Goal: Complete application form

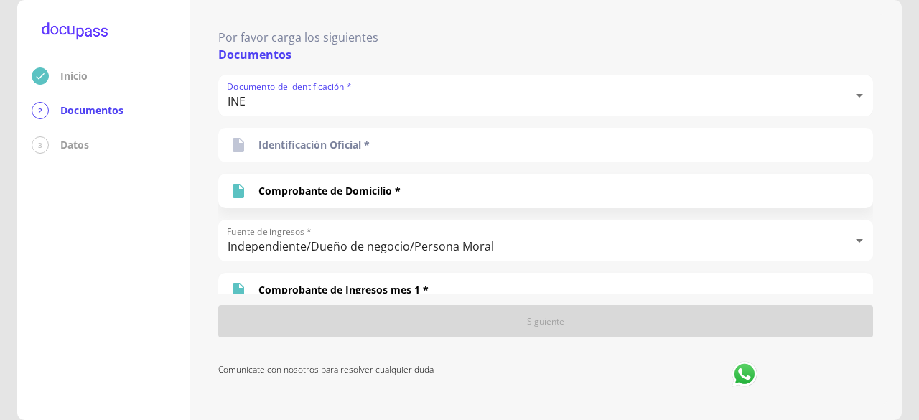
scroll to position [196, 0]
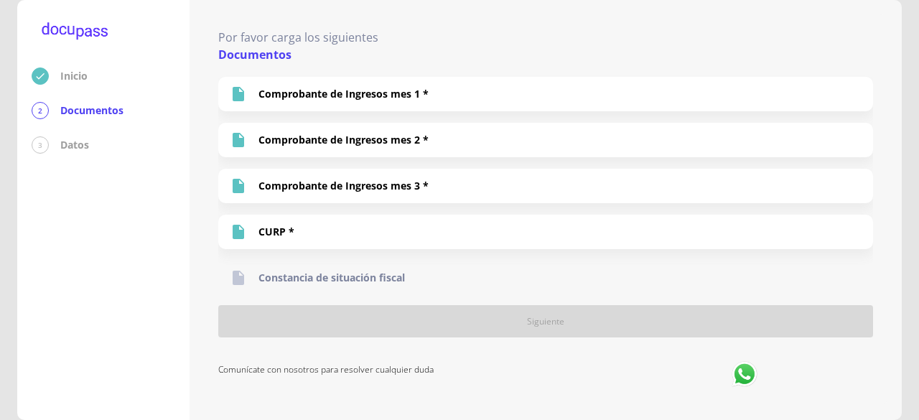
click at [317, 272] on p "Constancia de situación fiscal" at bounding box center [331, 278] width 146 height 14
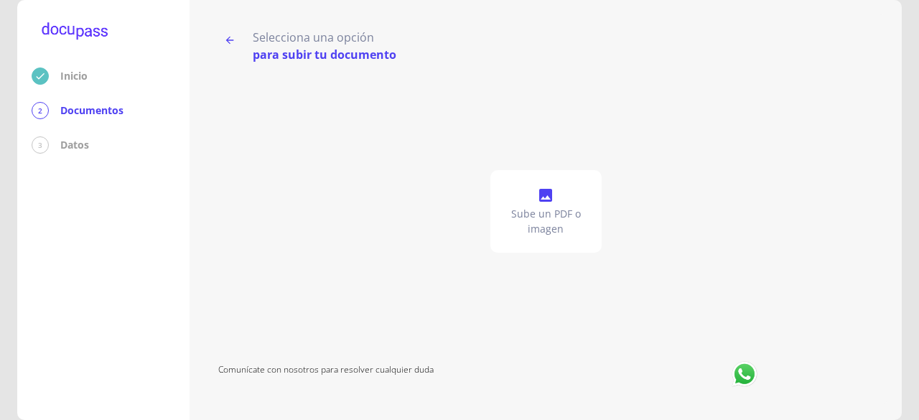
click at [531, 230] on p "Sube un PDF o imagen" at bounding box center [546, 221] width 100 height 29
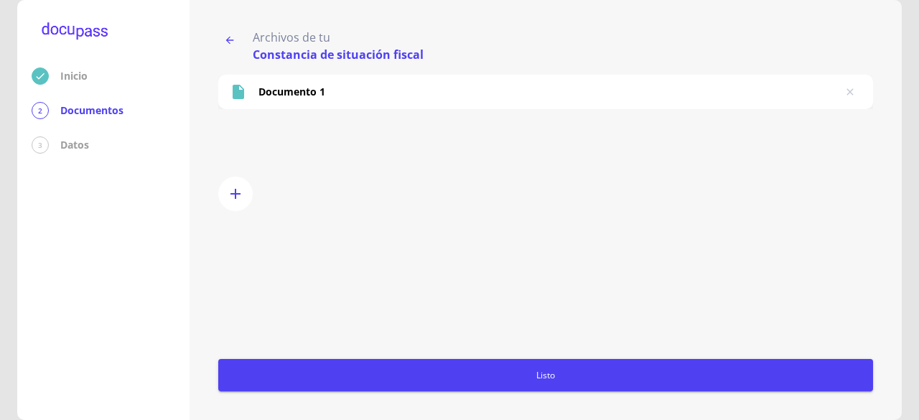
click at [431, 368] on span "Listo" at bounding box center [545, 375] width 643 height 15
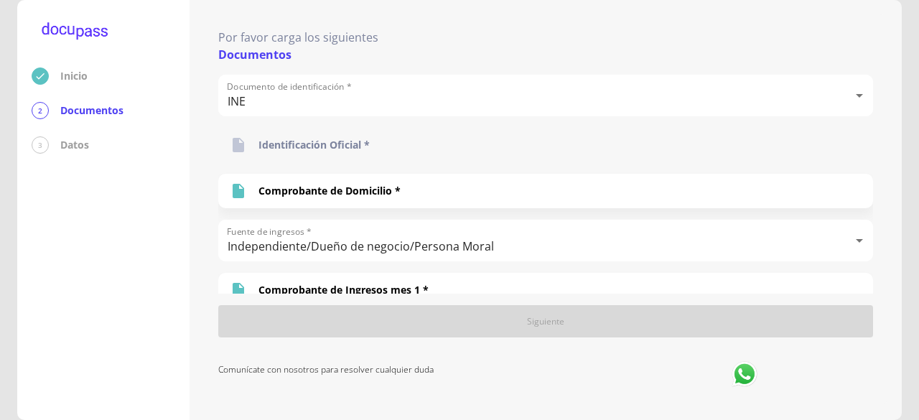
click at [419, 156] on div "Identificación Oficial *" at bounding box center [545, 145] width 655 height 34
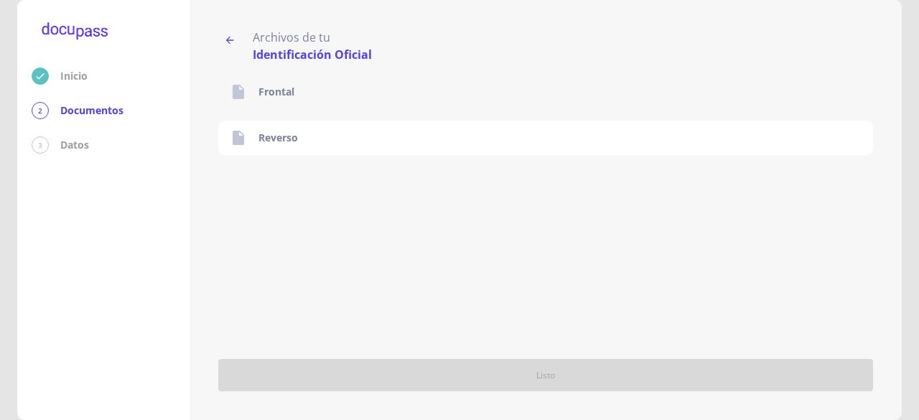
click at [352, 104] on div "Frontal" at bounding box center [545, 92] width 655 height 34
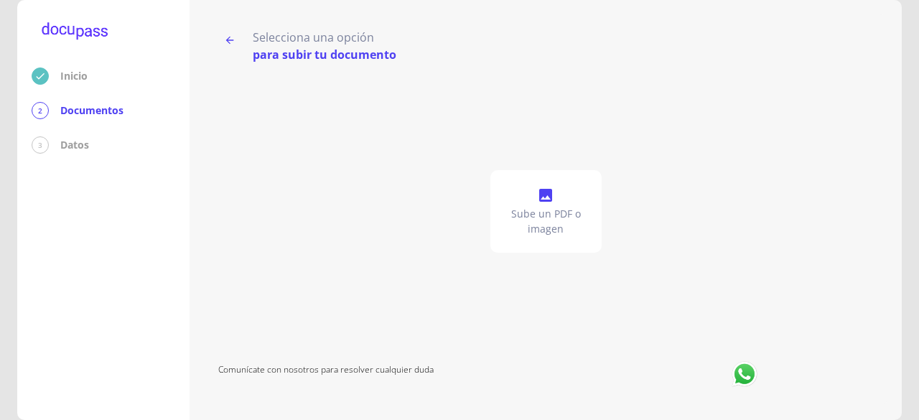
click at [561, 228] on p "Sube un PDF o imagen" at bounding box center [546, 221] width 100 height 29
click at [532, 222] on p "Sube un PDF o imagen" at bounding box center [546, 221] width 100 height 29
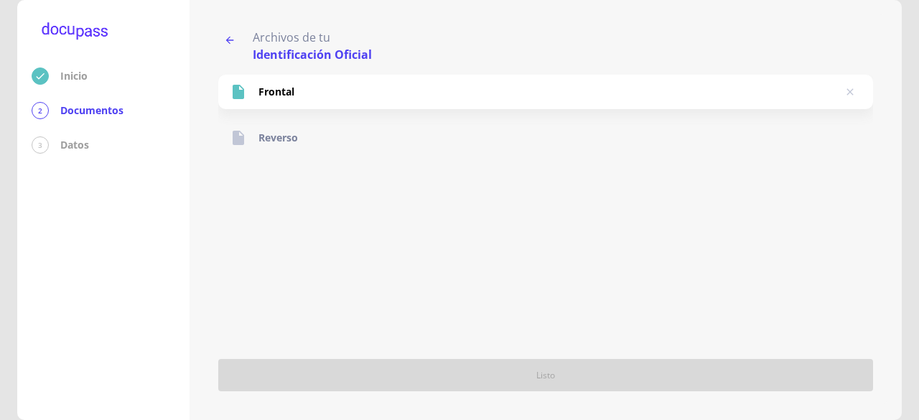
click at [415, 143] on div "Reverso" at bounding box center [545, 138] width 655 height 34
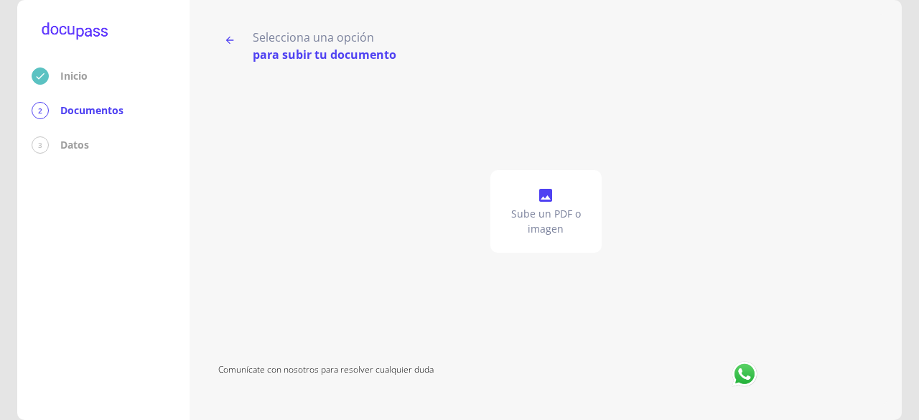
click at [567, 223] on p "Sube un PDF o imagen" at bounding box center [546, 221] width 100 height 29
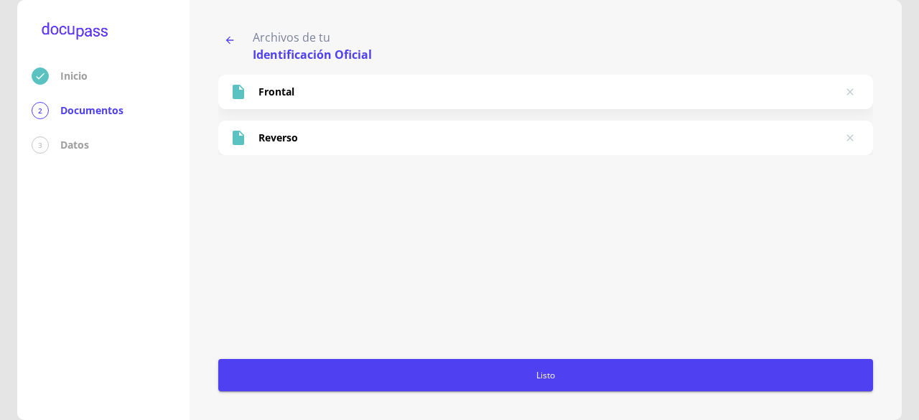
click at [520, 375] on span "Listo" at bounding box center [545, 375] width 643 height 15
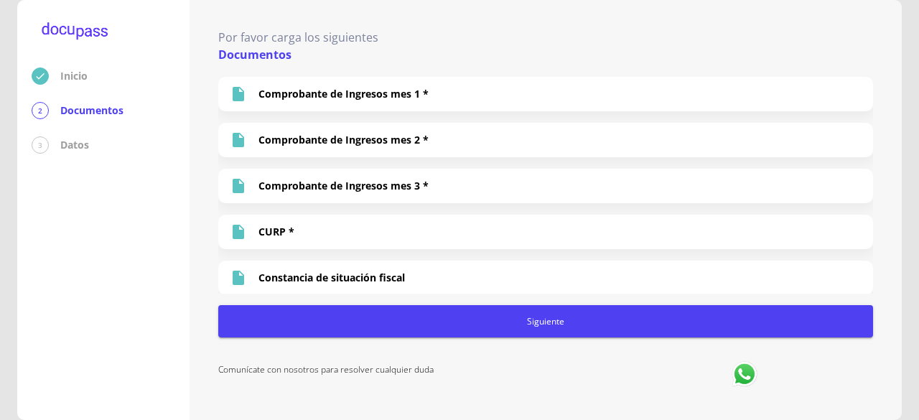
click at [494, 338] on div "Por favor carga los siguientes Documentos Documento de identificación * INE INE…" at bounding box center [545, 210] width 655 height 363
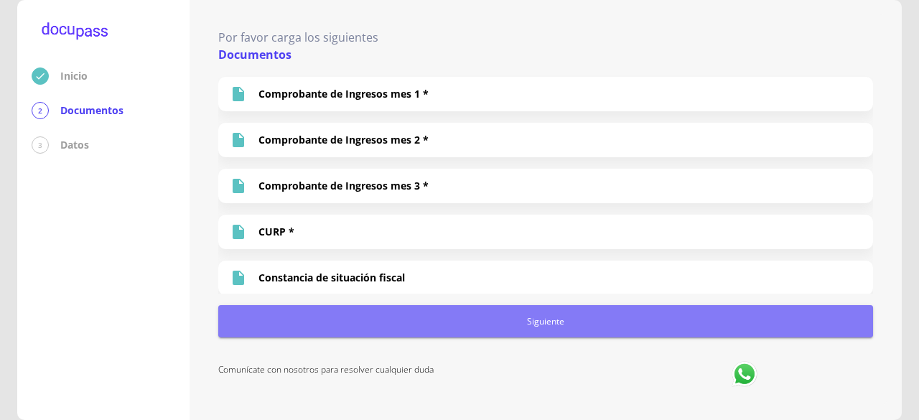
click at [500, 335] on button "Siguiente" at bounding box center [545, 321] width 655 height 32
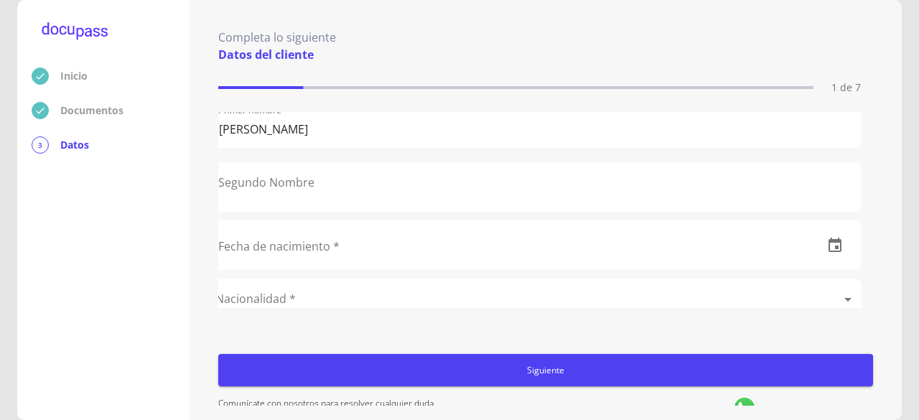
scroll to position [153, 11]
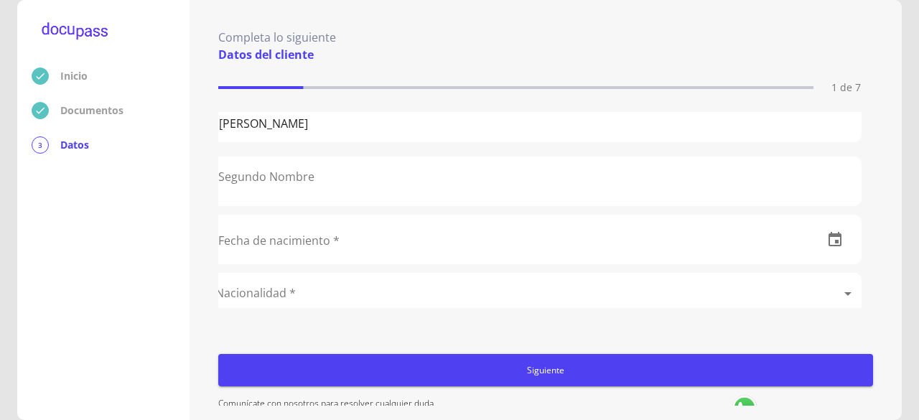
click at [431, 239] on input "text" at bounding box center [509, 239] width 604 height 48
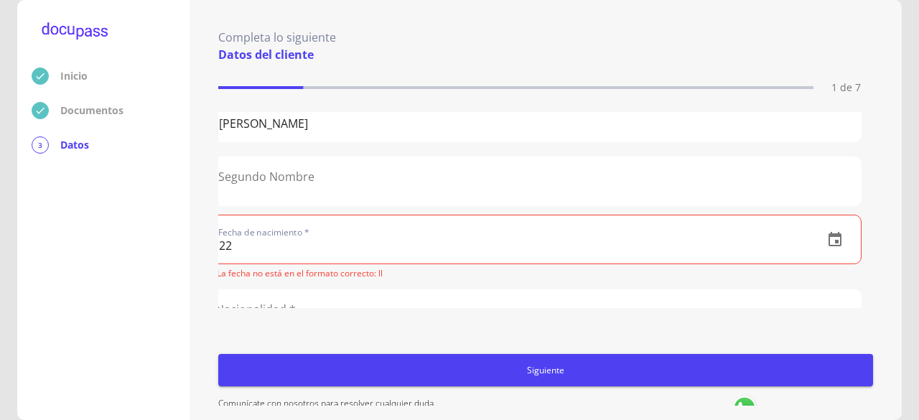
type input "22"
click at [828, 243] on icon "button" at bounding box center [834, 239] width 13 height 14
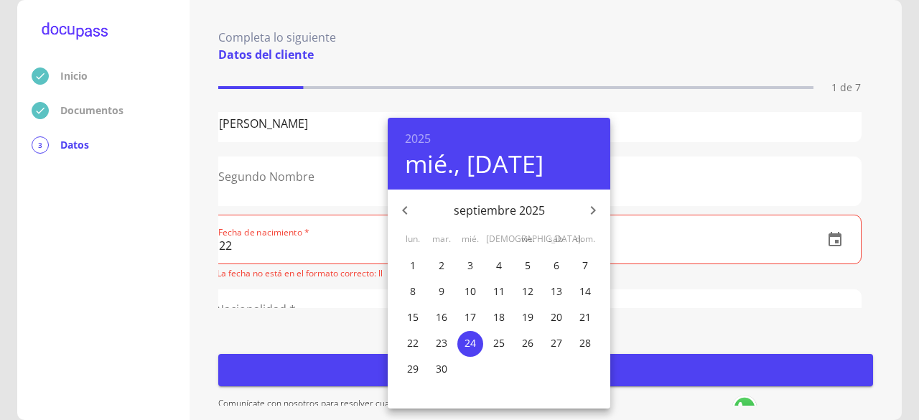
click at [536, 211] on p "septiembre 2025" at bounding box center [499, 210] width 154 height 17
click at [457, 163] on h4 "mié., [DATE]" at bounding box center [474, 164] width 139 height 30
click at [515, 164] on h4 "mié., [DATE]" at bounding box center [474, 164] width 139 height 30
click at [421, 142] on h6 "2025" at bounding box center [418, 138] width 26 height 20
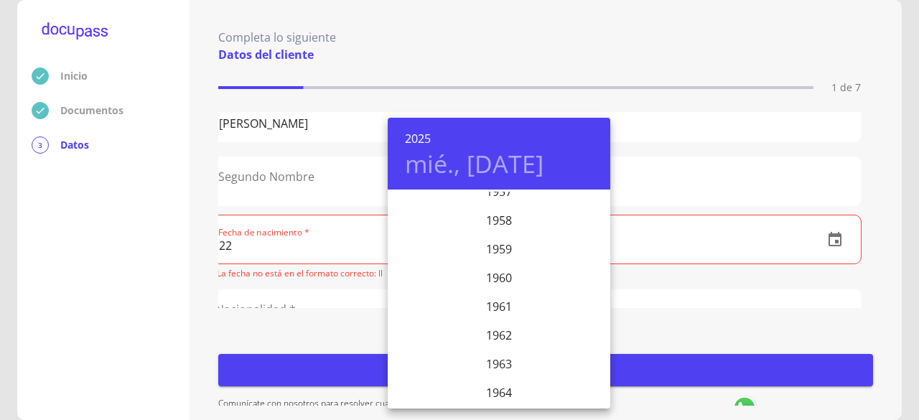
scroll to position [1675, 0]
click at [510, 197] on div "1957" at bounding box center [499, 196] width 223 height 29
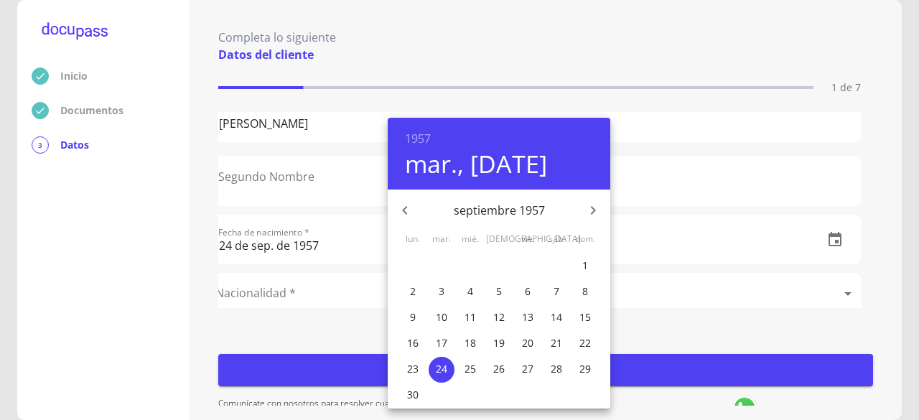
click at [402, 206] on icon "button" at bounding box center [404, 210] width 17 height 17
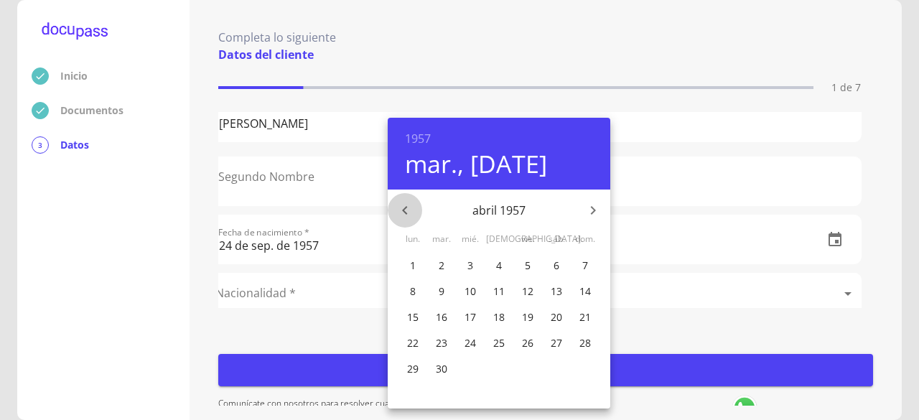
click at [402, 206] on icon "button" at bounding box center [404, 210] width 17 height 17
click at [521, 338] on span "22" at bounding box center [528, 343] width 26 height 14
type input "22 de feb. de 1957"
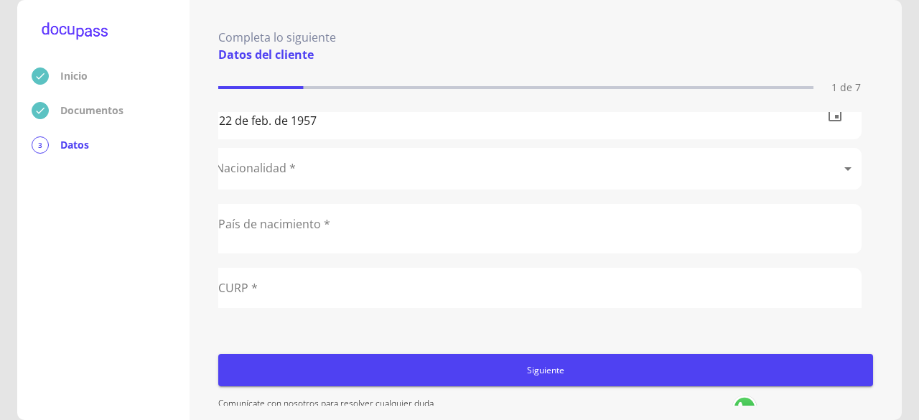
scroll to position [278, 0]
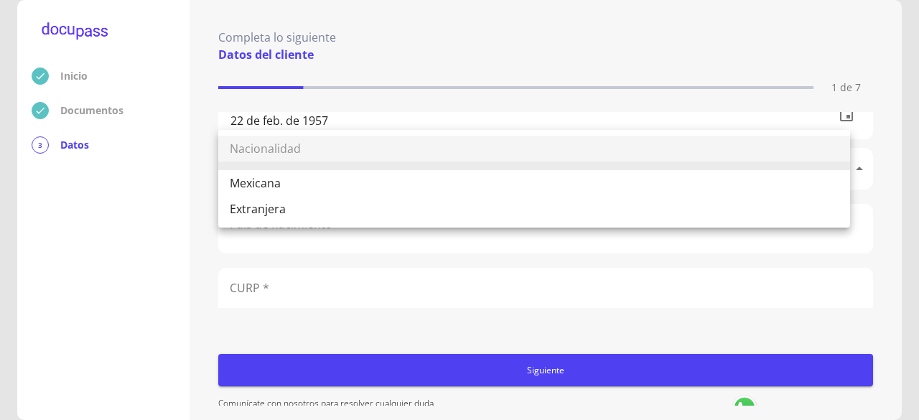
click at [460, 164] on body "Inicio Documentos 3 Datos Completa lo siguiente Datos del cliente 1 de 7 Apelli…" at bounding box center [459, 210] width 919 height 420
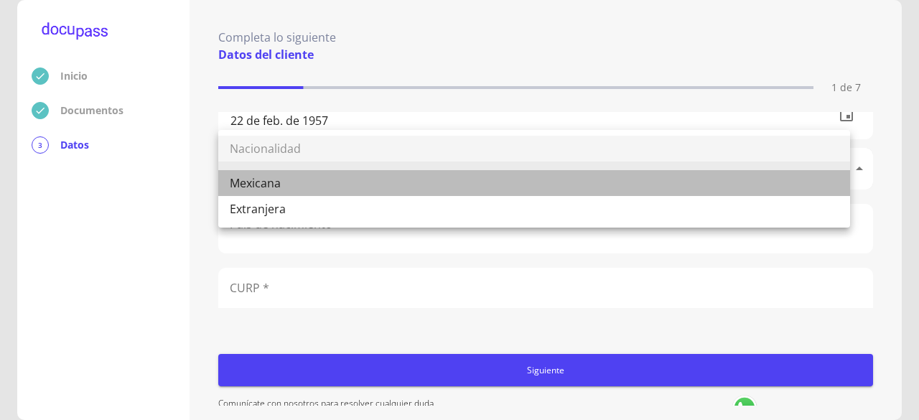
click at [439, 180] on li "Mexicana" at bounding box center [534, 183] width 632 height 26
type input "Mexicana"
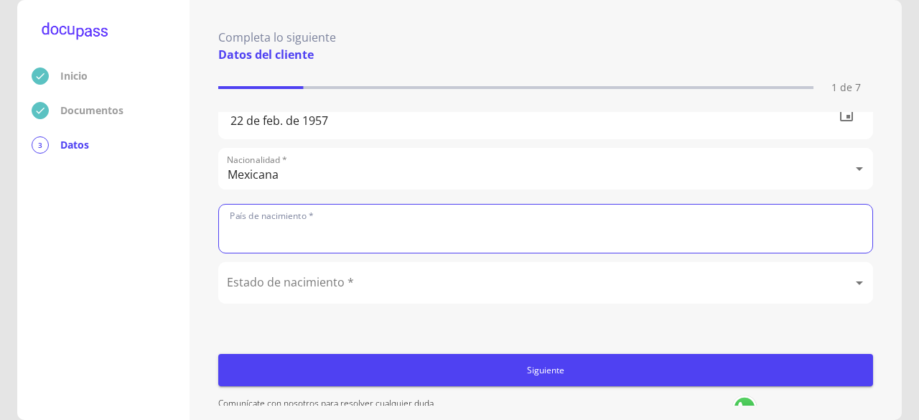
click at [423, 218] on input "text" at bounding box center [545, 229] width 653 height 48
type input "m"
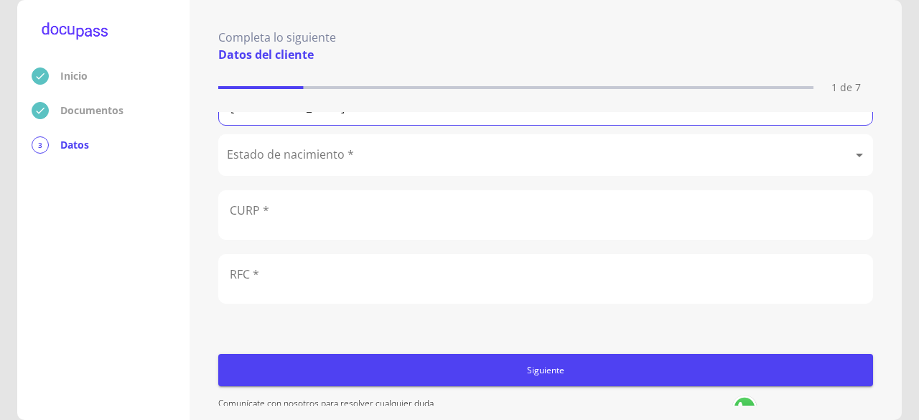
scroll to position [411, 0]
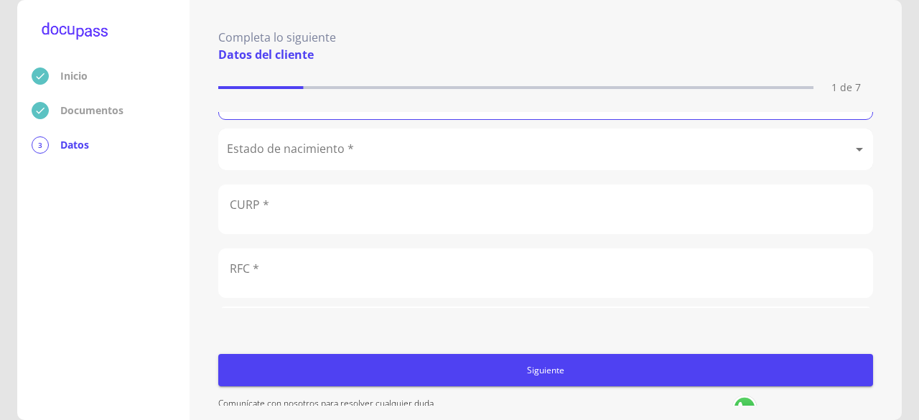
type input "[GEOGRAPHIC_DATA]"
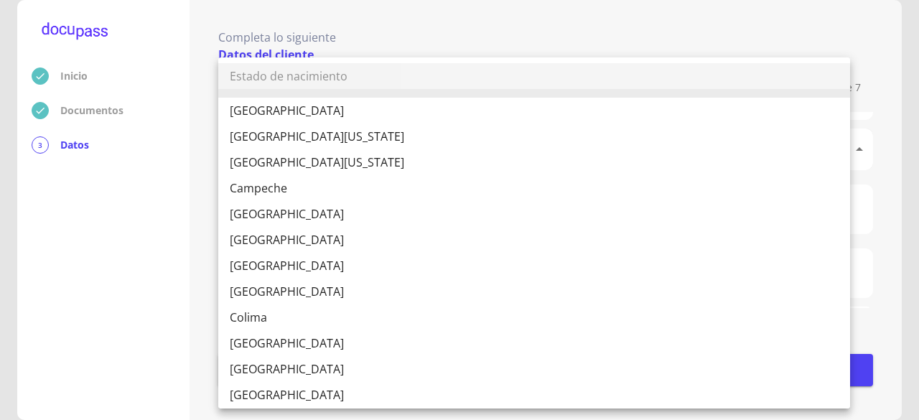
click at [328, 163] on body "Inicio Documentos 3 Datos Completa lo siguiente Datos del cliente 1 de 7 Apelli…" at bounding box center [459, 210] width 919 height 420
click at [309, 265] on li "[GEOGRAPHIC_DATA]" at bounding box center [534, 266] width 632 height 26
type input "[GEOGRAPHIC_DATA]"
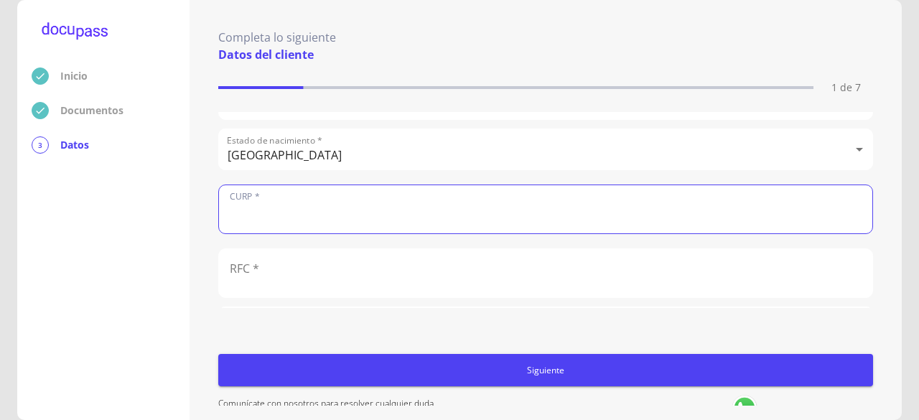
click at [379, 212] on input "text" at bounding box center [545, 209] width 653 height 48
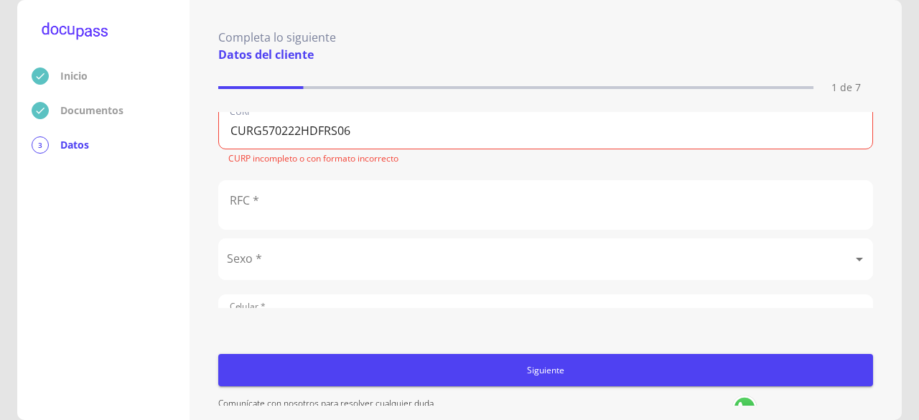
scroll to position [502, 0]
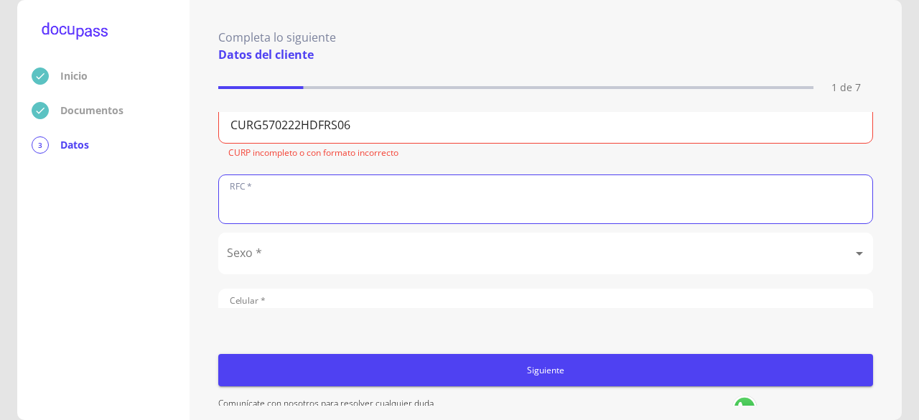
click at [352, 206] on input "text" at bounding box center [545, 199] width 653 height 48
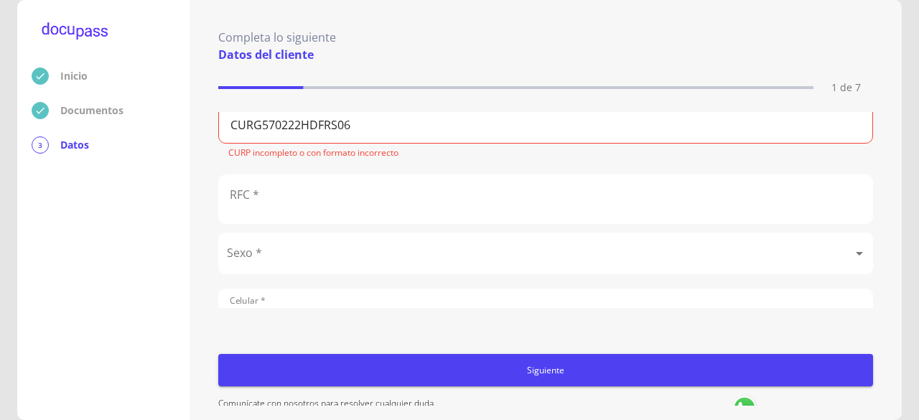
click at [330, 123] on input "CURG570222HDFRS06" at bounding box center [545, 119] width 653 height 48
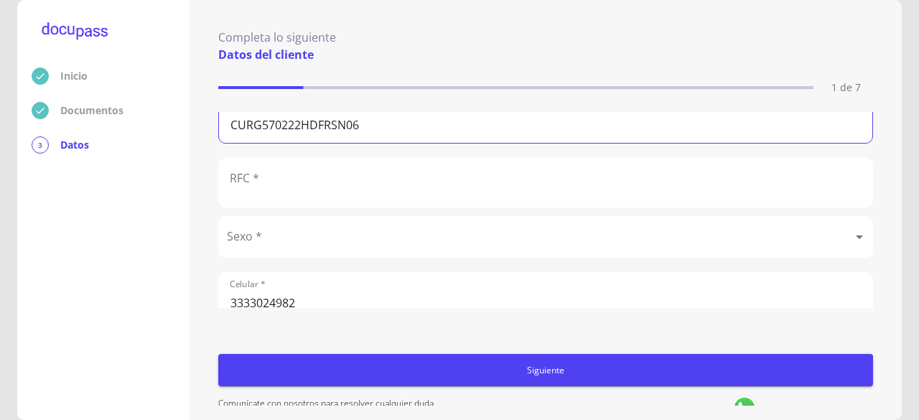
type input "CURG570222HDFRSN06"
click at [375, 185] on input "text" at bounding box center [545, 183] width 653 height 48
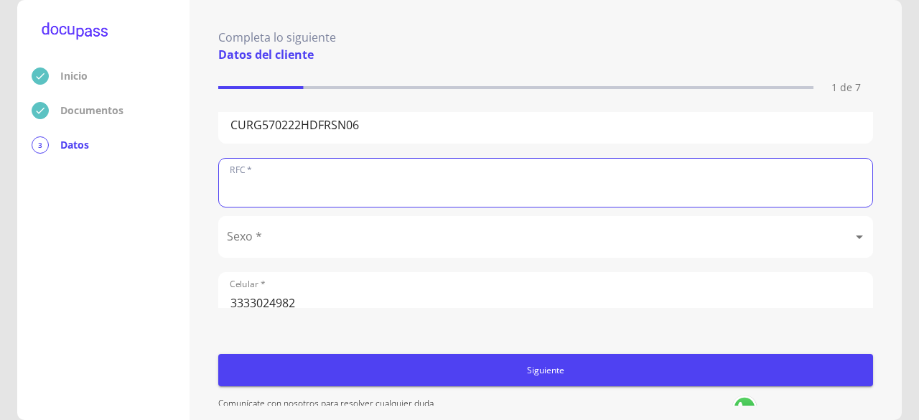
paste input "CURG570222QX0"
type input "CURG570222QX0"
click at [443, 251] on body "Inicio Documentos 3 Datos Completa lo siguiente Datos del cliente 1 de 7 Apelli…" at bounding box center [459, 210] width 919 height 420
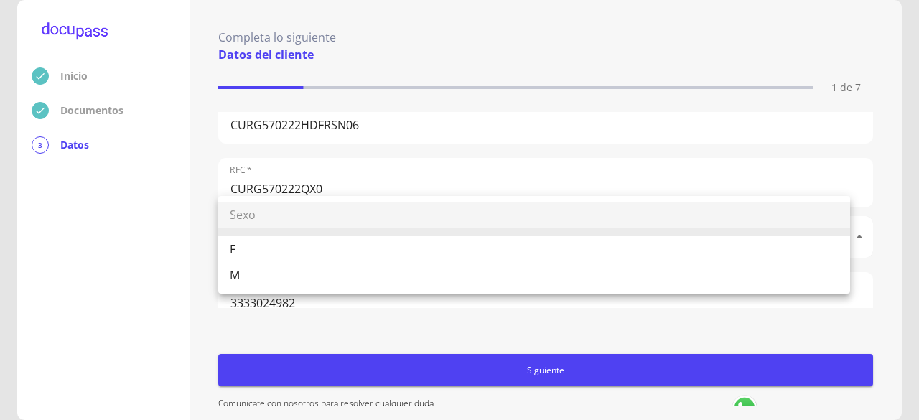
click at [392, 271] on li "M" at bounding box center [534, 275] width 632 height 26
type input "M"
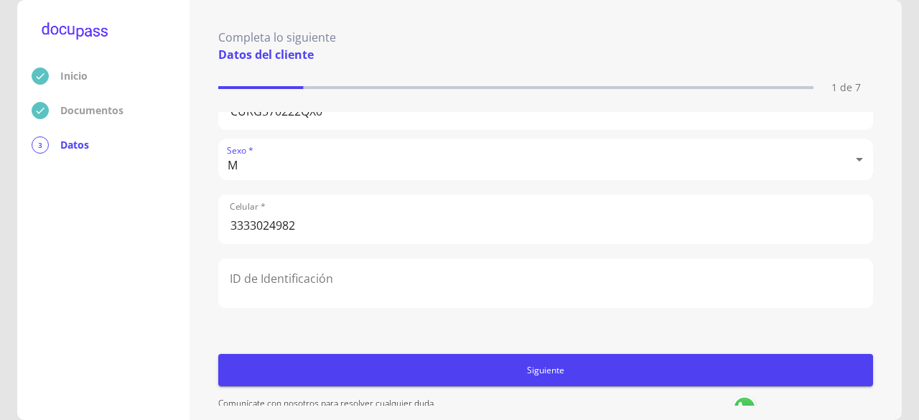
scroll to position [65, 0]
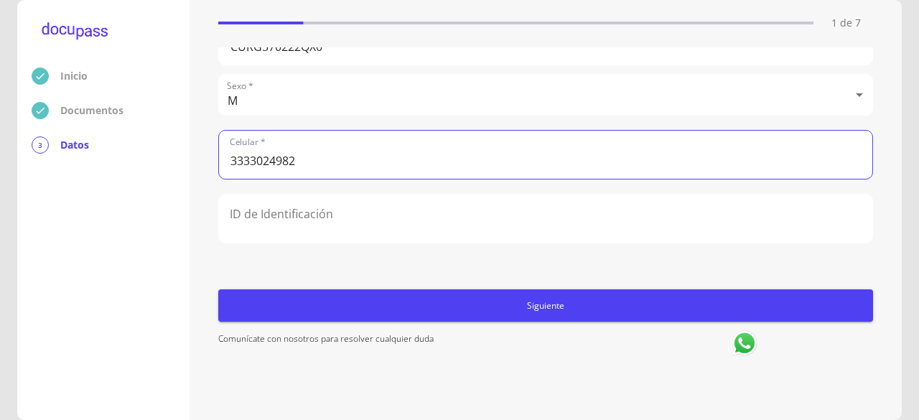
click at [483, 219] on input "text" at bounding box center [545, 219] width 653 height 48
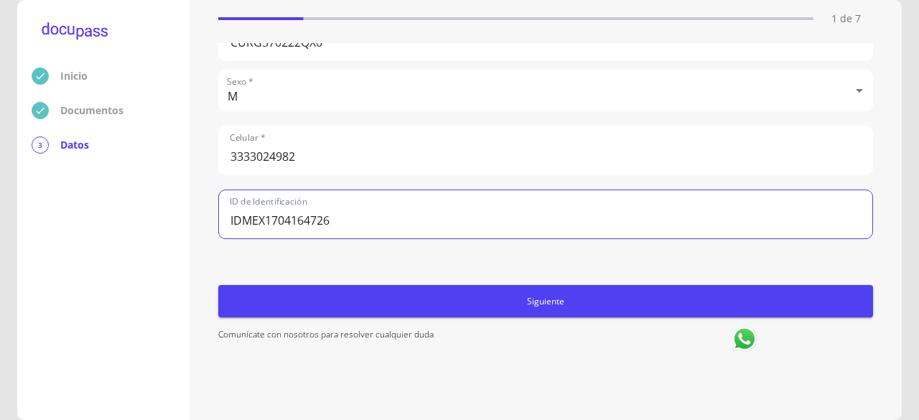
scroll to position [0, 0]
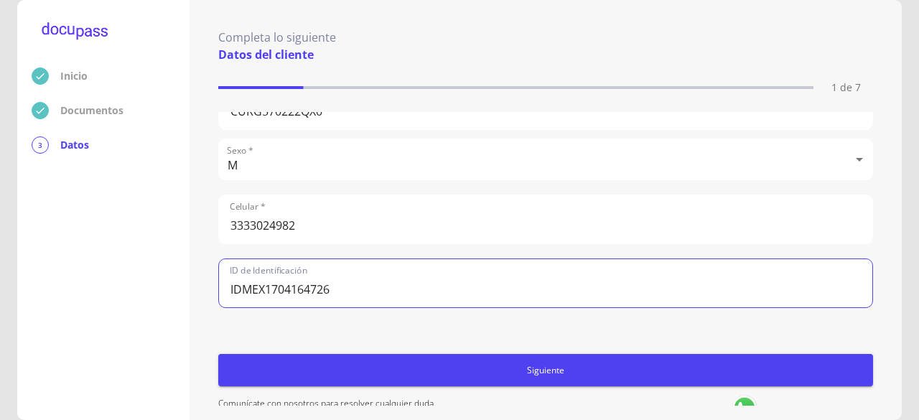
type input "IDMEX1704164726"
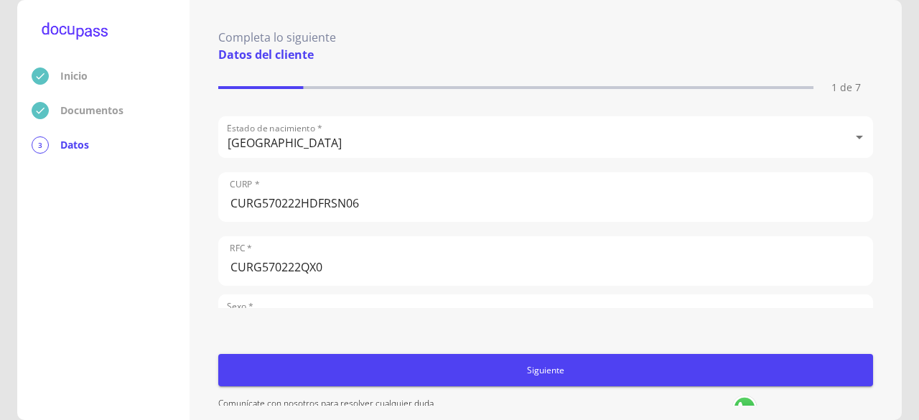
scroll to position [423, 0]
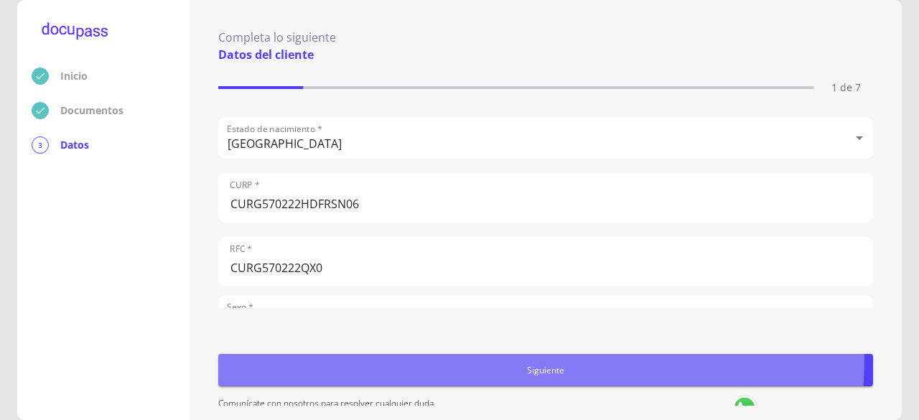
click at [441, 356] on button "Siguiente" at bounding box center [545, 370] width 655 height 32
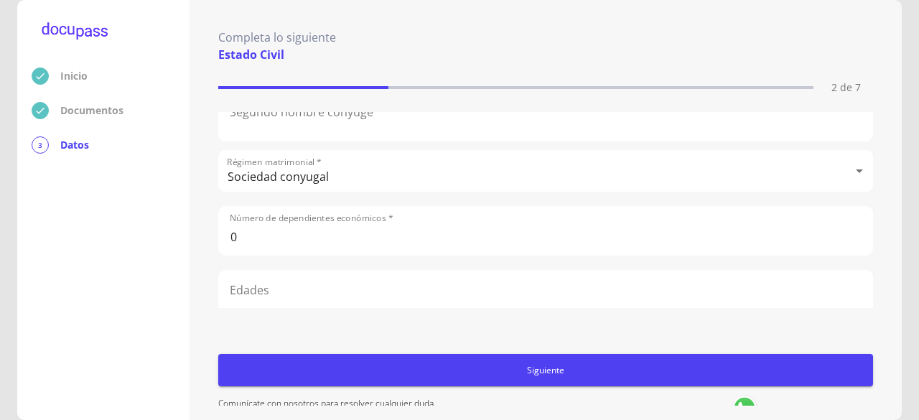
scroll to position [286, 0]
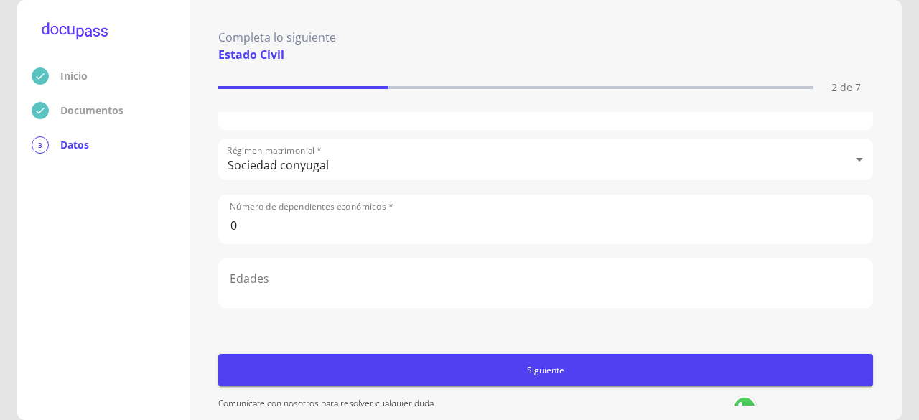
click at [519, 363] on span "Siguiente" at bounding box center [545, 370] width 643 height 15
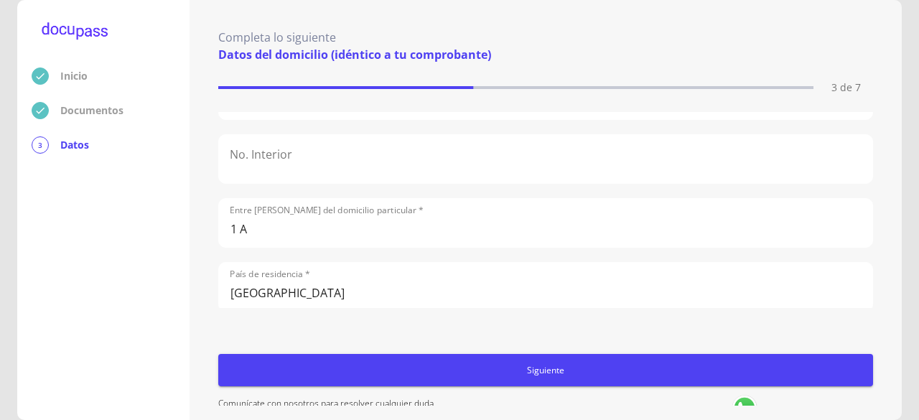
scroll to position [107, 0]
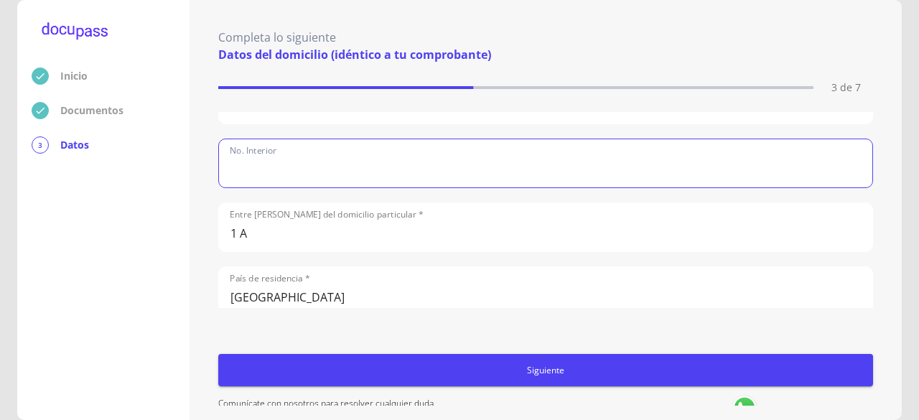
click at [280, 177] on input "text" at bounding box center [545, 163] width 653 height 48
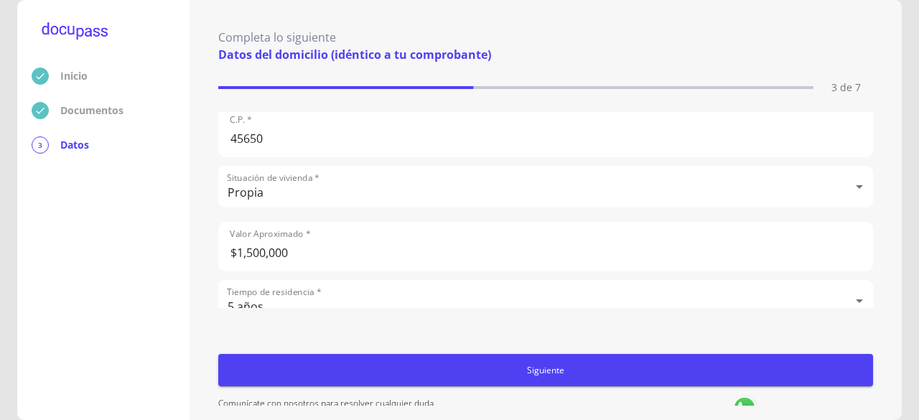
scroll to position [515, 0]
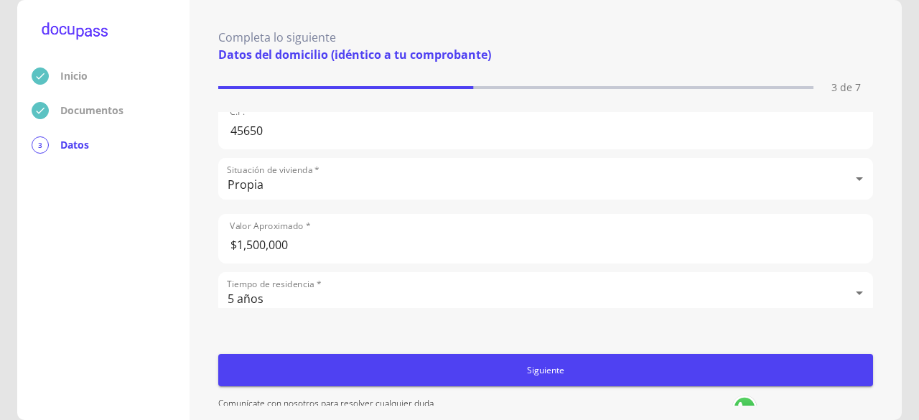
type input "1A"
click at [367, 368] on span "Siguiente" at bounding box center [545, 370] width 643 height 15
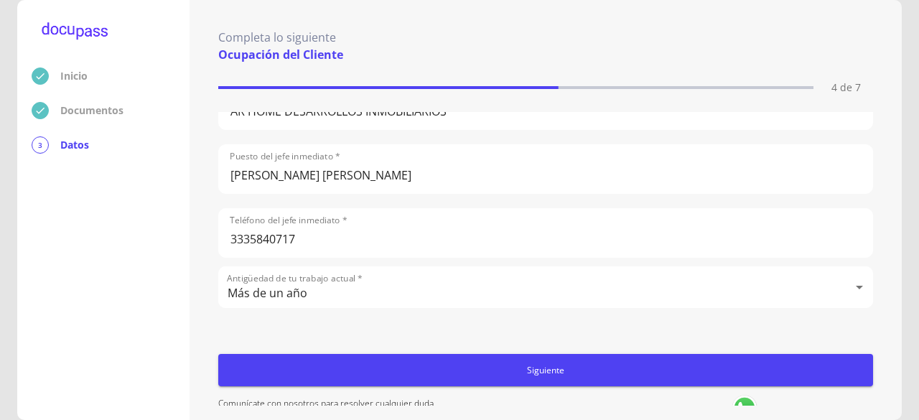
scroll to position [69, 0]
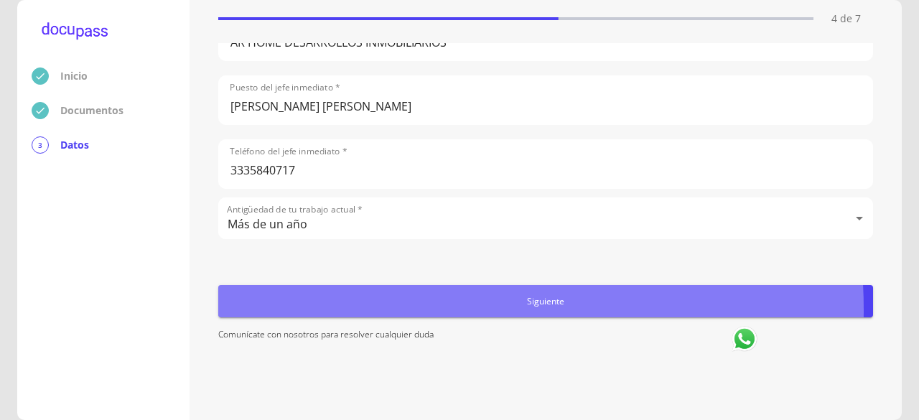
click at [406, 309] on button "Siguiente" at bounding box center [545, 301] width 655 height 32
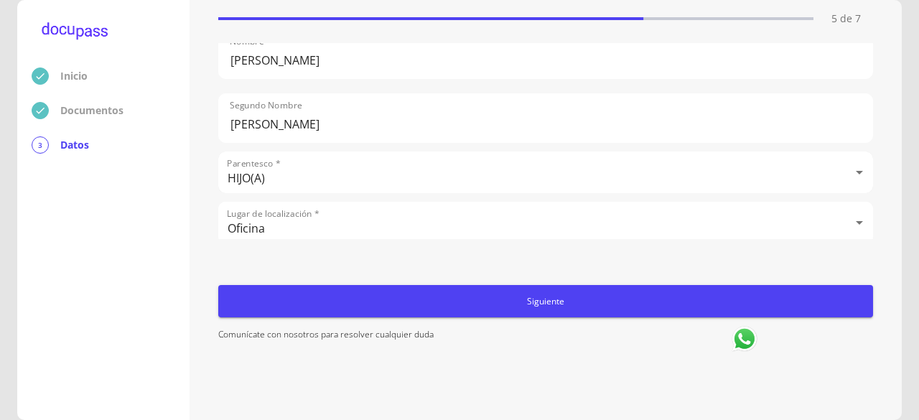
scroll to position [0, 0]
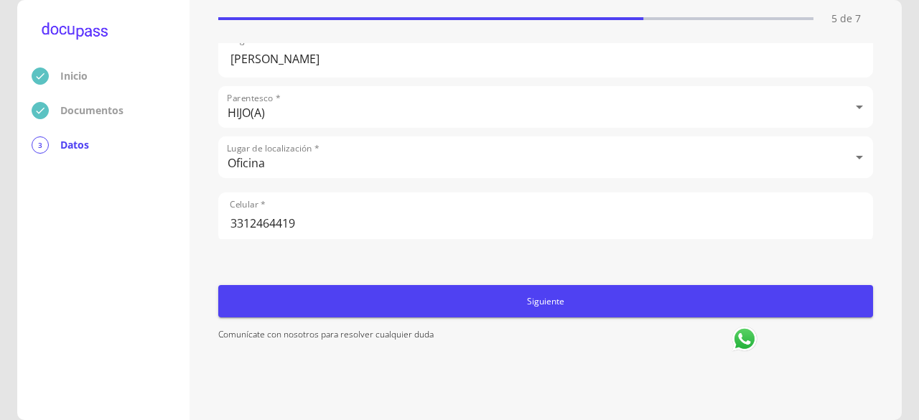
click at [444, 304] on span "Siguiente" at bounding box center [545, 301] width 643 height 15
click at [415, 311] on button "Siguiente" at bounding box center [545, 301] width 655 height 32
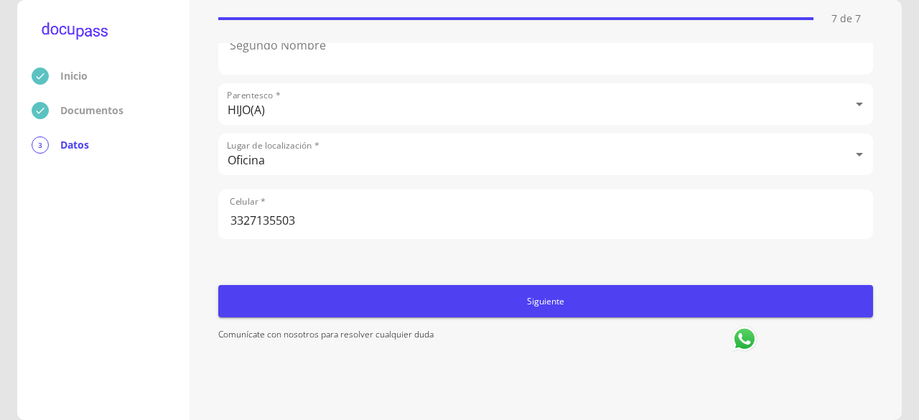
click at [431, 328] on p "Comunícate con nosotros para resolver cualquier duda" at bounding box center [463, 340] width 491 height 32
click at [439, 309] on button "Siguiente" at bounding box center [545, 301] width 655 height 32
